Goal: Task Accomplishment & Management: Use online tool/utility

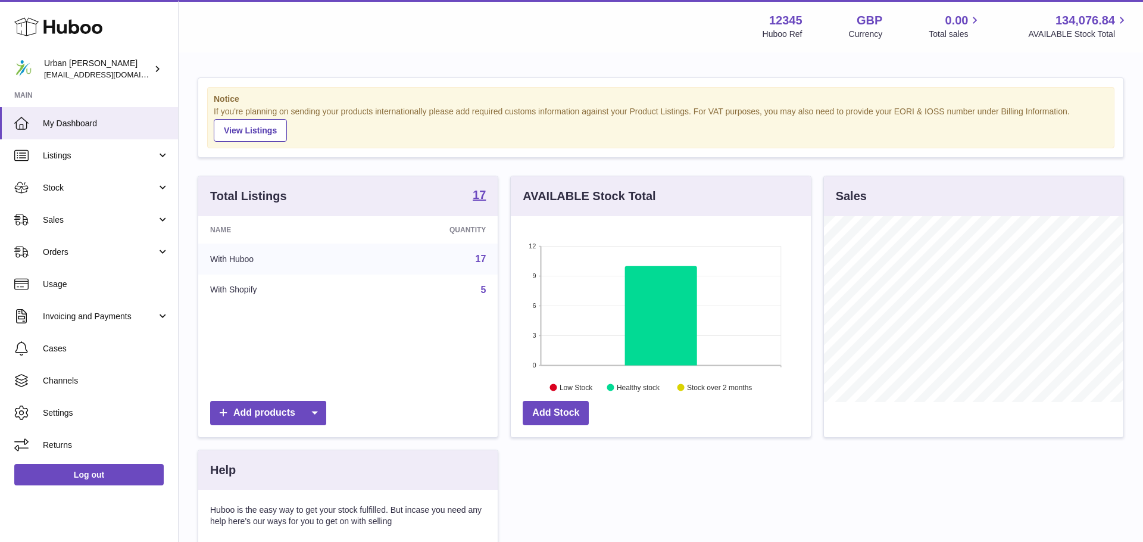
scroll to position [186, 299]
click at [74, 227] on link "Sales" at bounding box center [89, 220] width 178 height 32
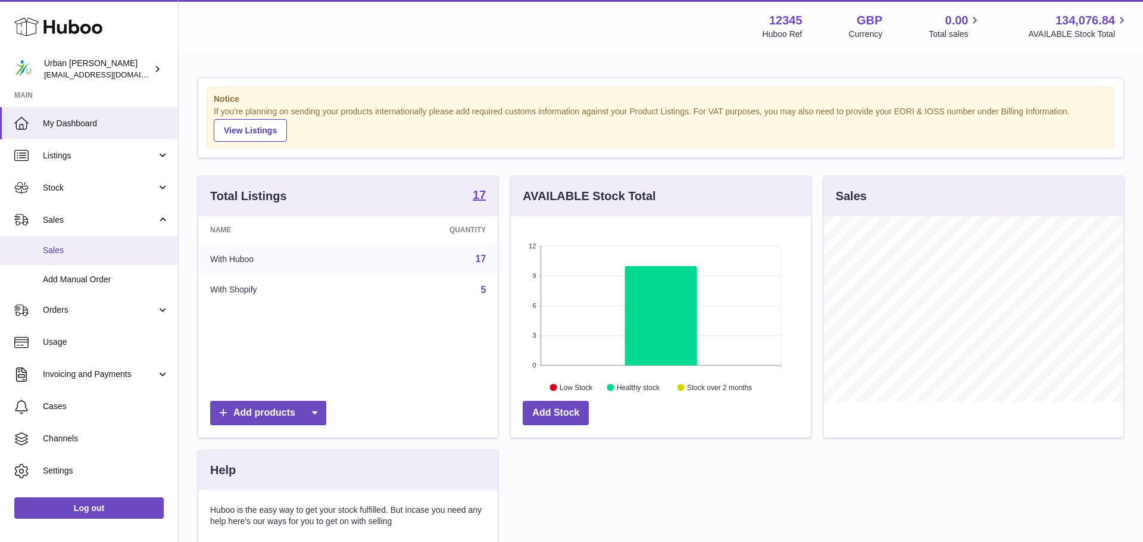
click at [76, 260] on link "Sales" at bounding box center [89, 250] width 178 height 29
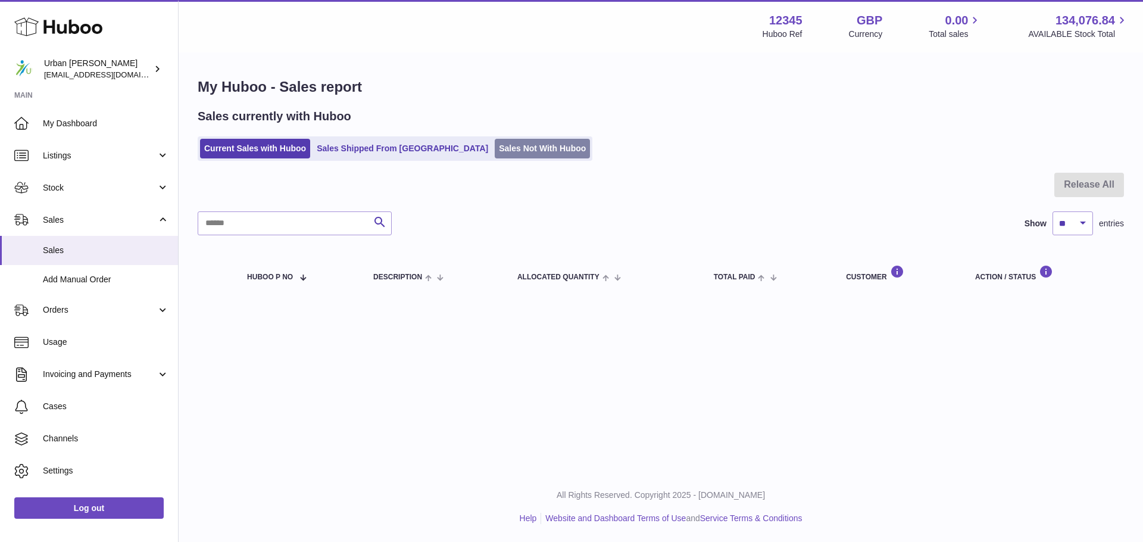
click at [511, 151] on link "Sales Not With Huboo" at bounding box center [542, 149] width 95 height 20
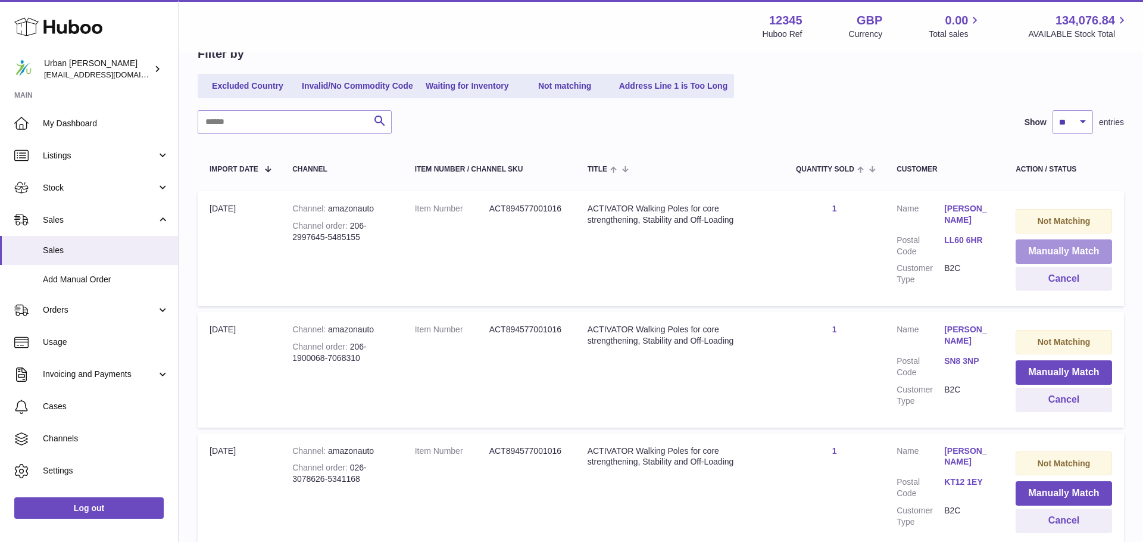
scroll to position [125, 0]
click at [1052, 249] on button "Manually Match" at bounding box center [1064, 253] width 96 height 24
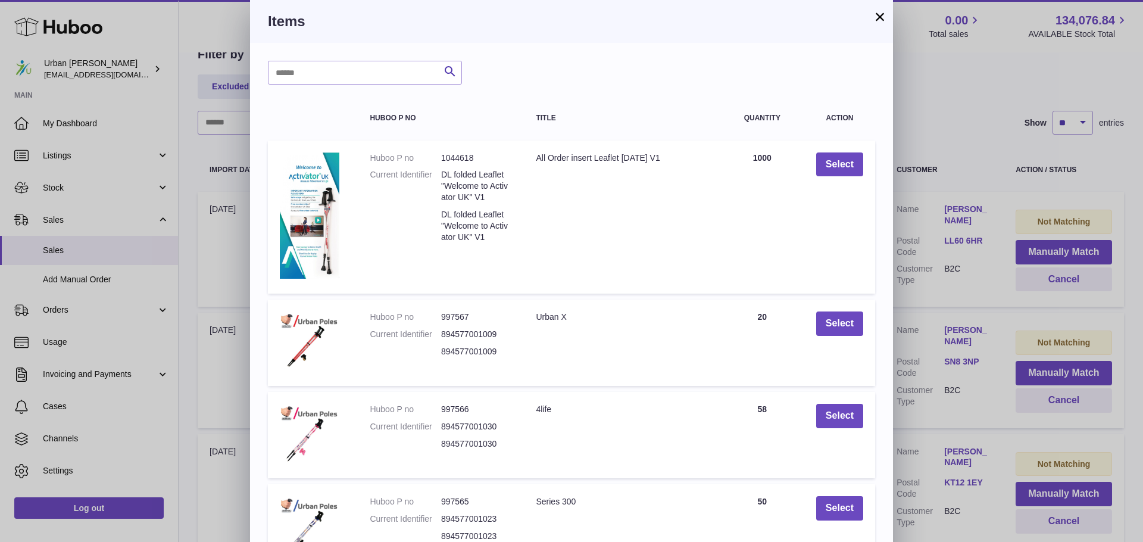
scroll to position [205, 0]
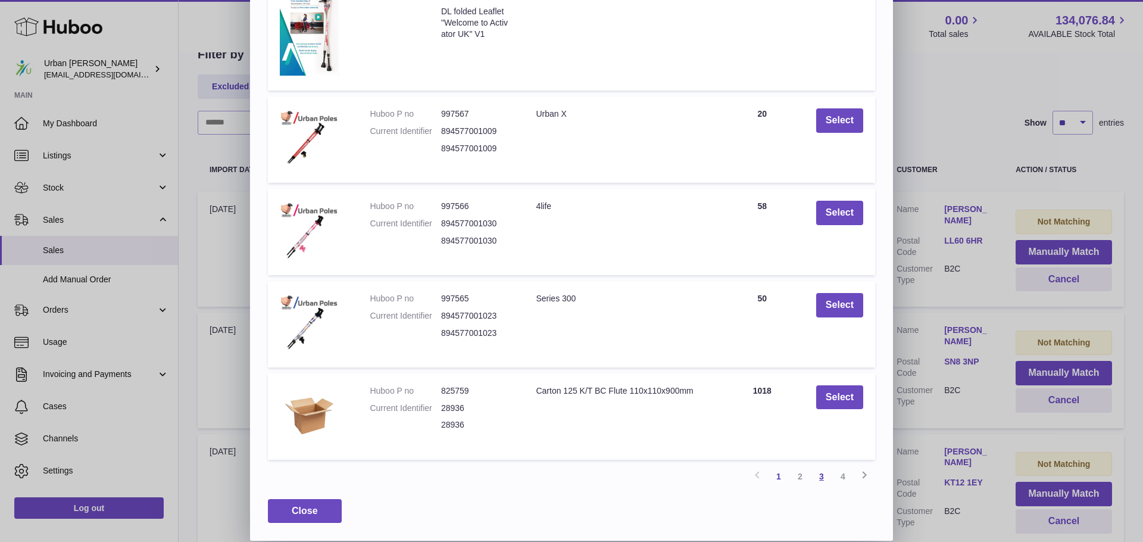
click at [824, 476] on link "3" at bounding box center [821, 475] width 21 height 21
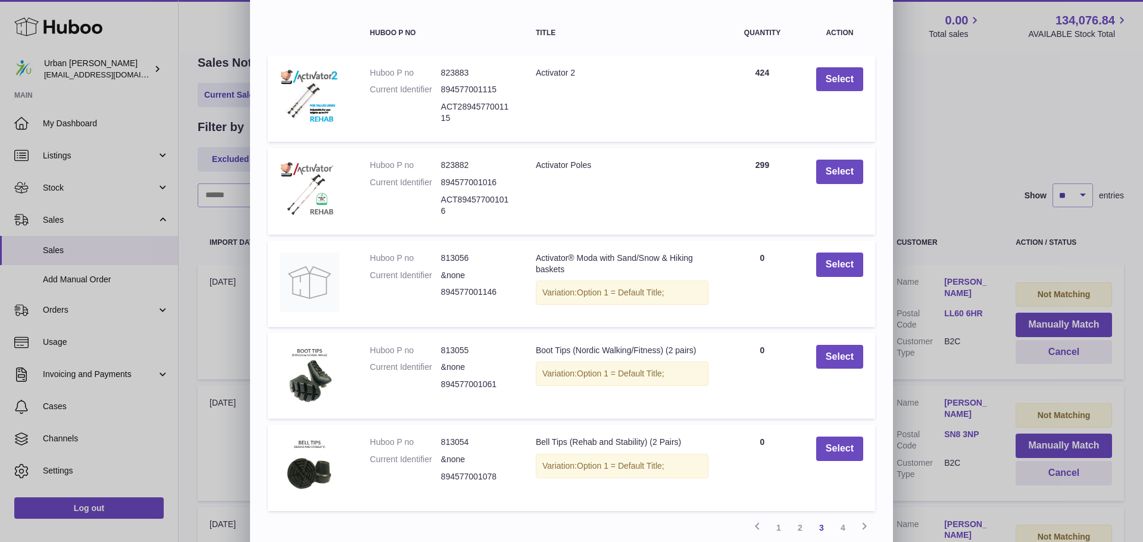
scroll to position [82, 0]
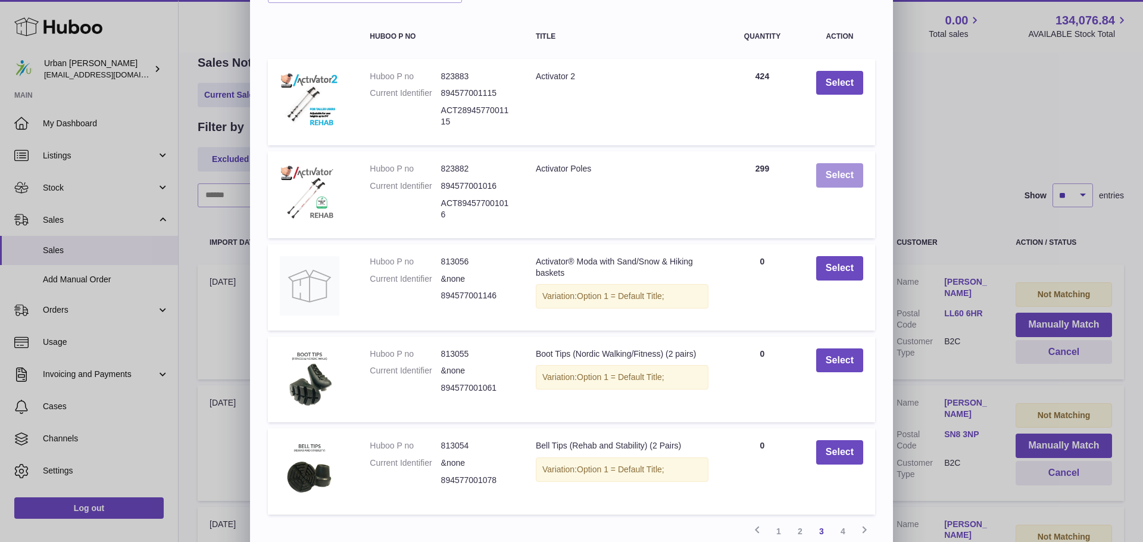
click at [842, 182] on button "Select" at bounding box center [839, 175] width 47 height 24
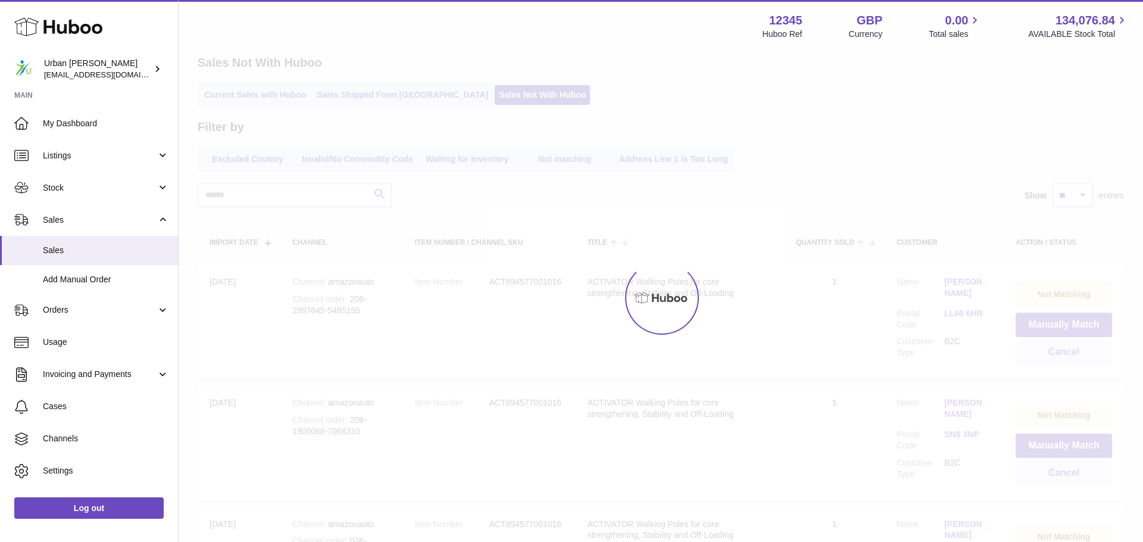
scroll to position [0, 0]
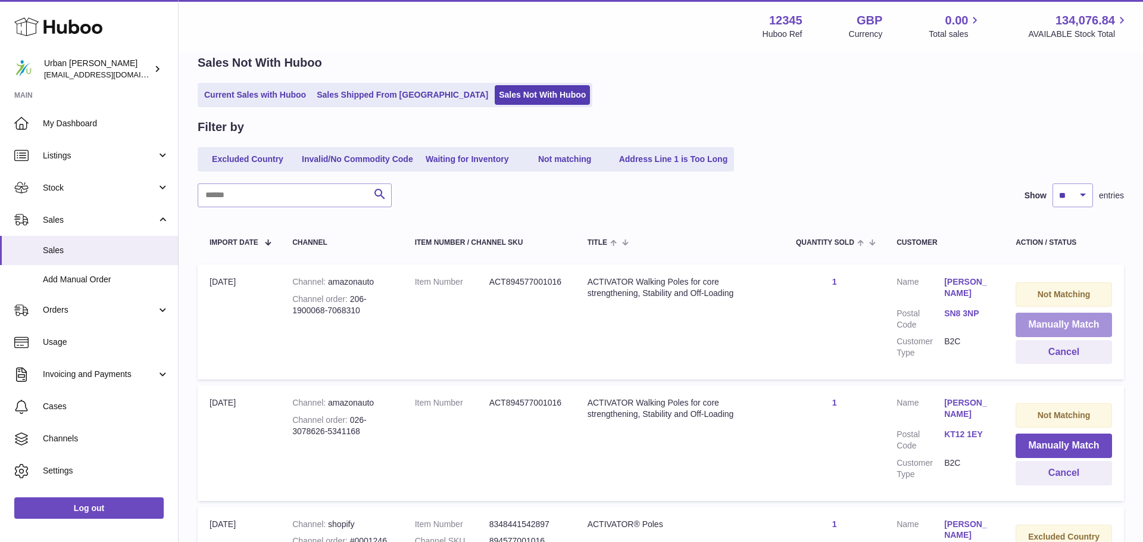
click at [1052, 318] on button "Manually Match" at bounding box center [1064, 325] width 96 height 24
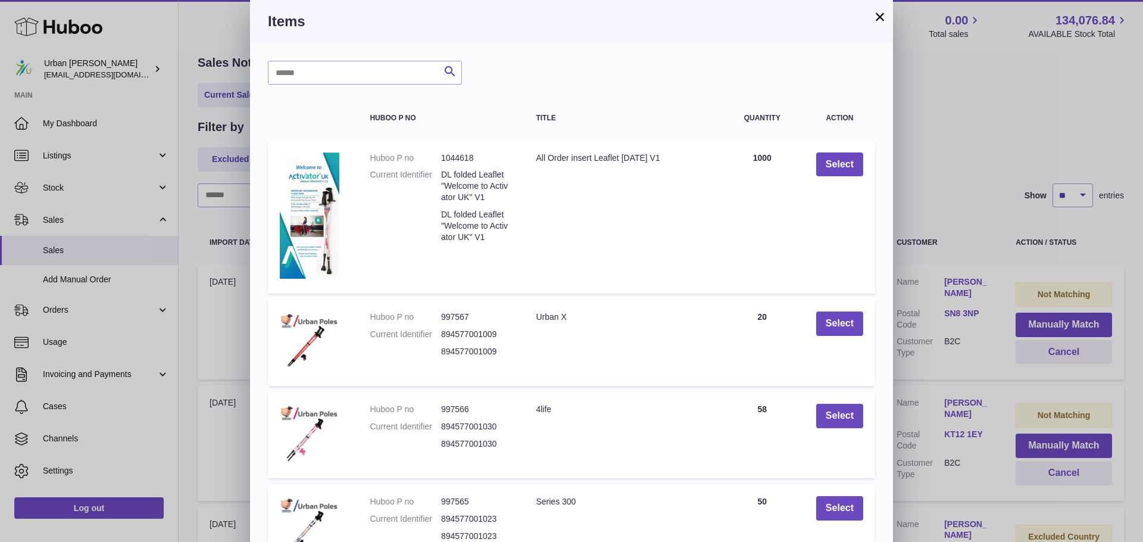
scroll to position [205, 0]
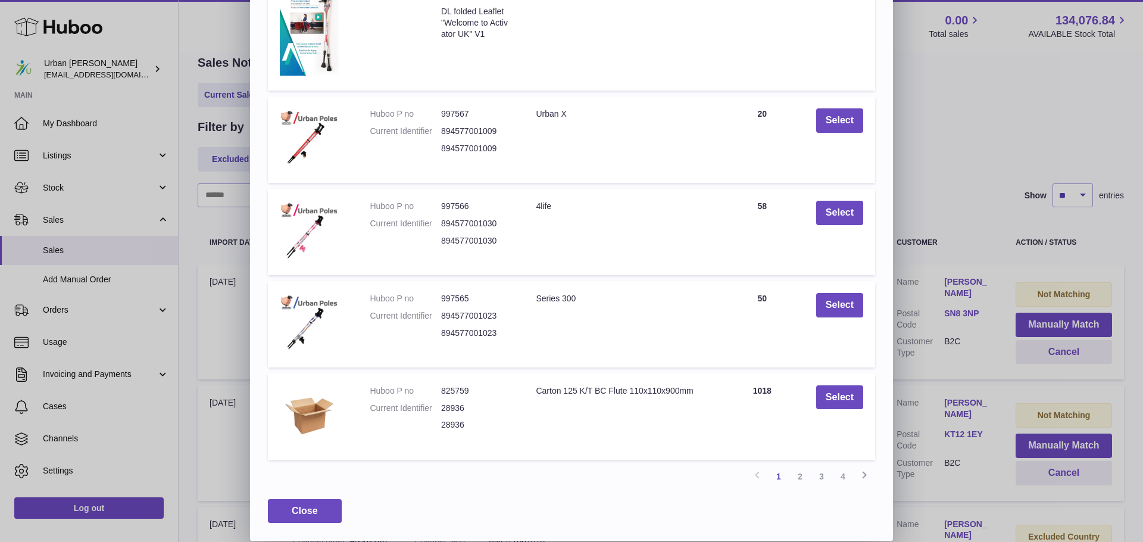
click at [820, 481] on link "3" at bounding box center [821, 475] width 21 height 21
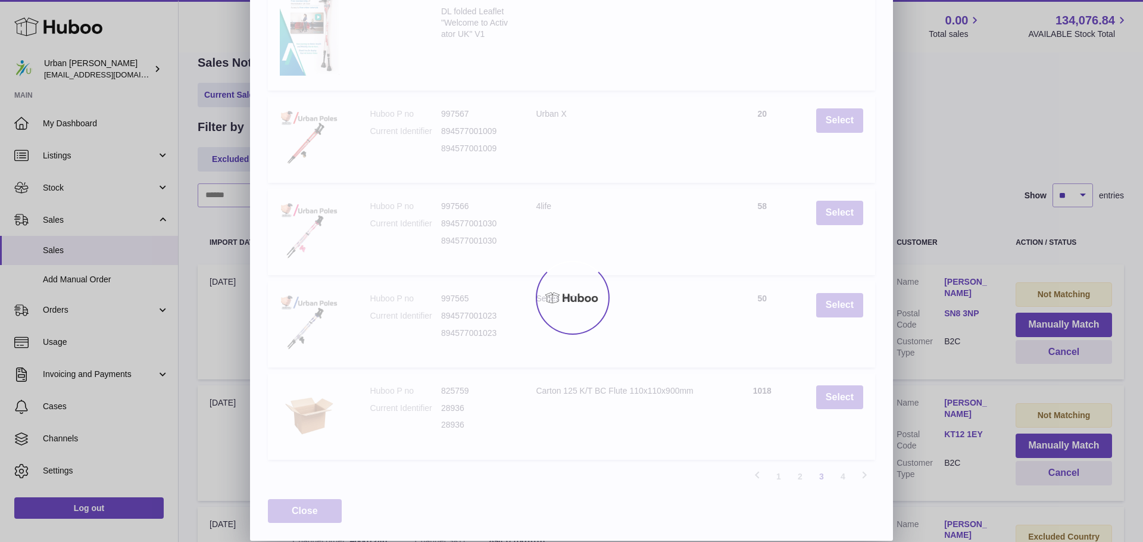
scroll to position [161, 0]
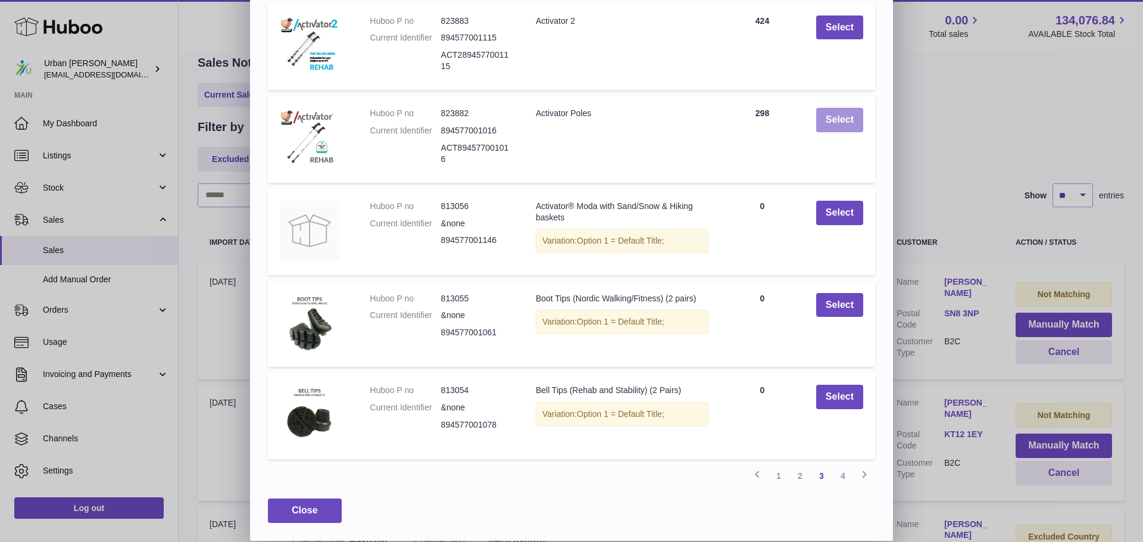
click at [860, 108] on button "Select" at bounding box center [839, 120] width 47 height 24
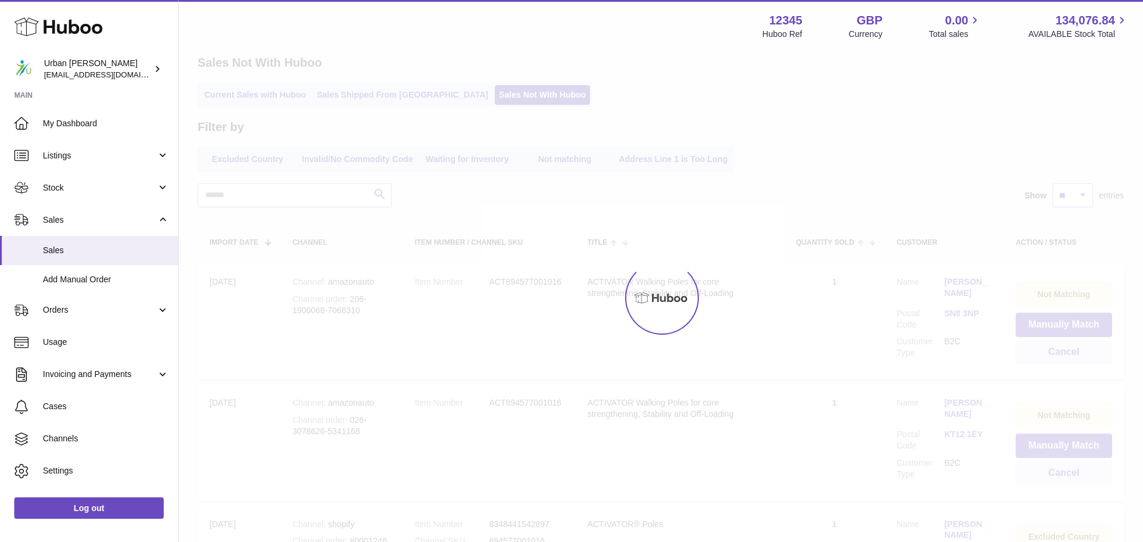
scroll to position [0, 0]
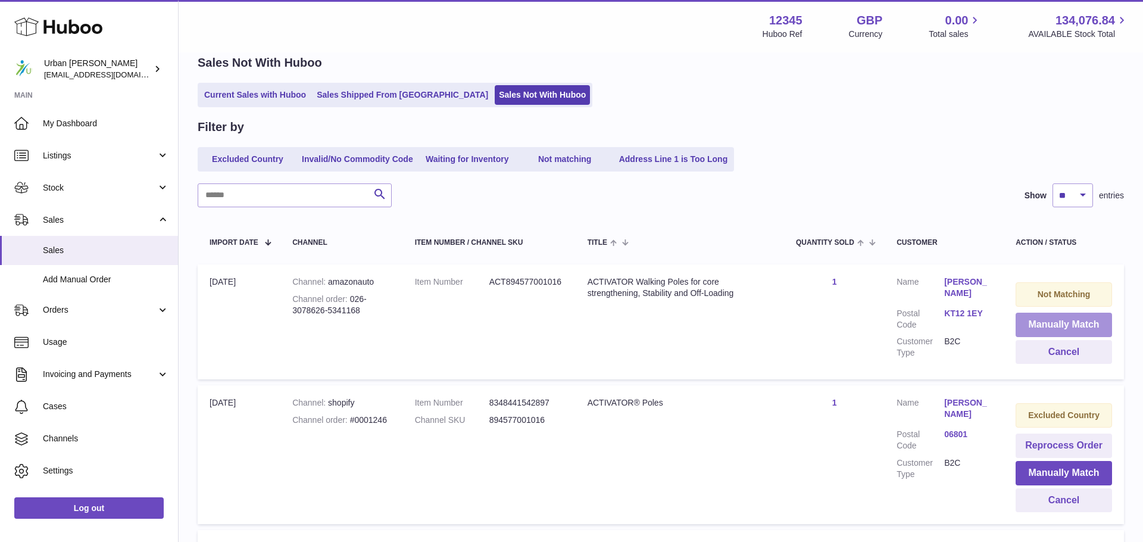
click at [1064, 329] on button "Manually Match" at bounding box center [1064, 325] width 96 height 24
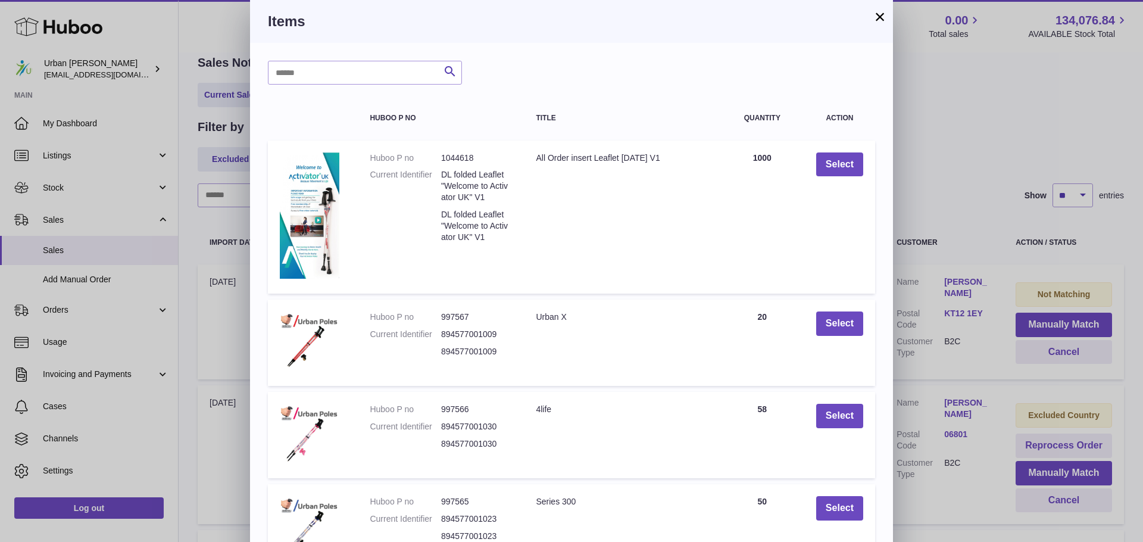
scroll to position [205, 0]
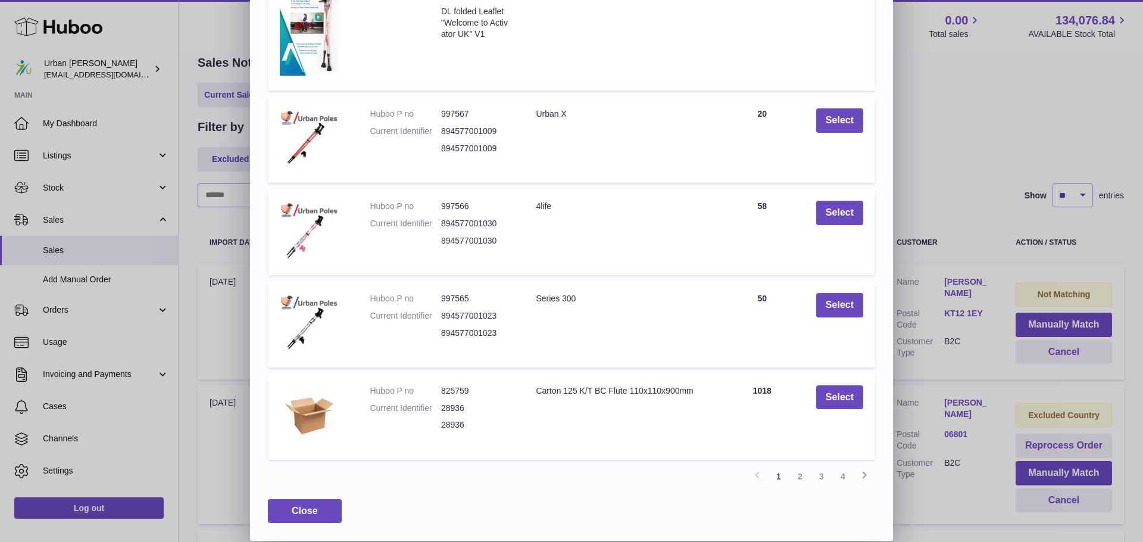
click at [819, 473] on link "3" at bounding box center [821, 475] width 21 height 21
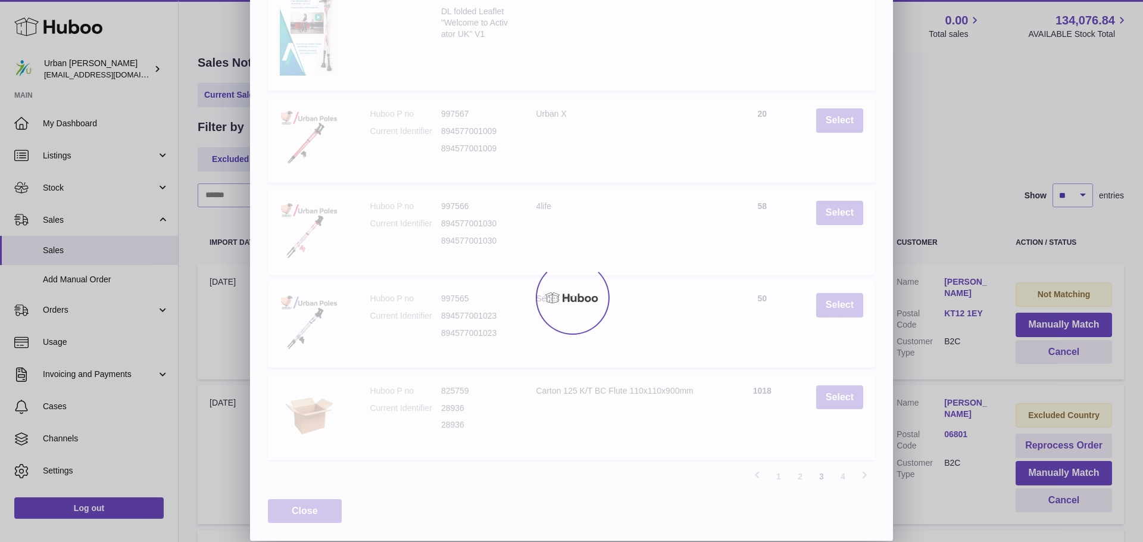
scroll to position [161, 0]
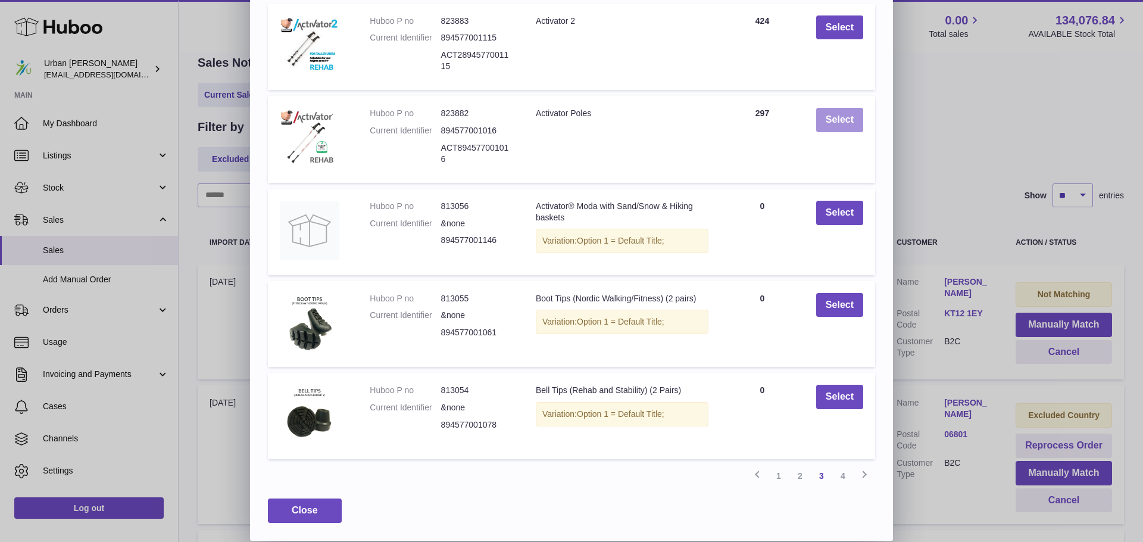
click at [835, 115] on button "Select" at bounding box center [839, 120] width 47 height 24
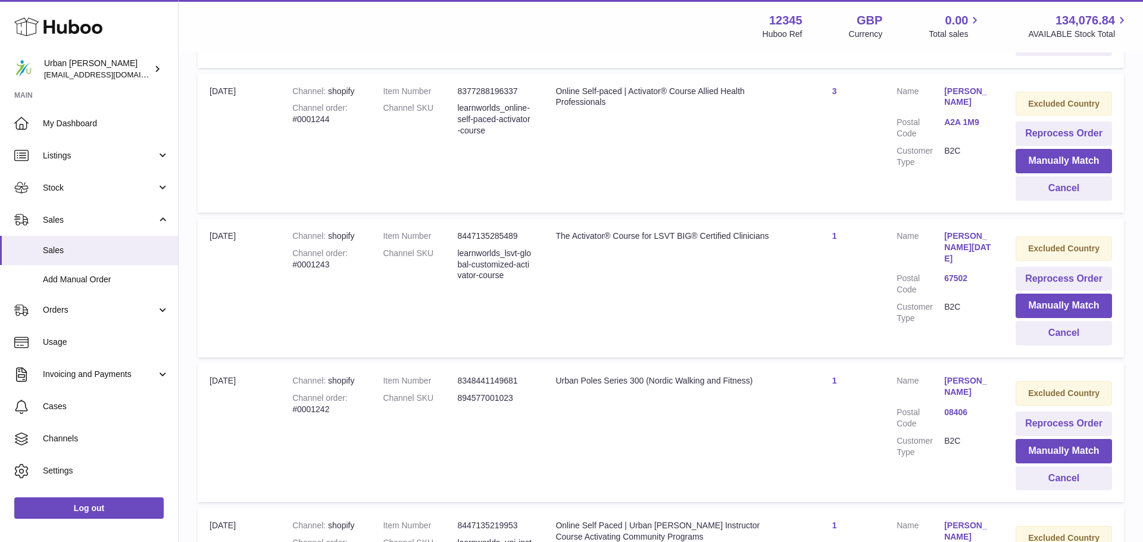
scroll to position [1349, 0]
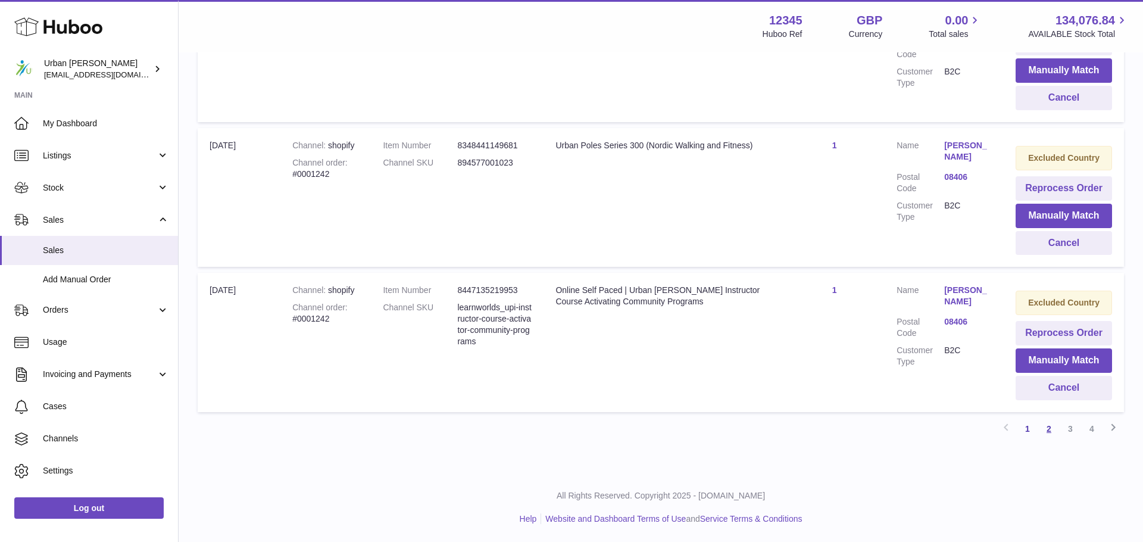
click at [1052, 431] on link "2" at bounding box center [1048, 428] width 21 height 21
